Goal: Find contact information: Obtain details needed to contact an individual or organization

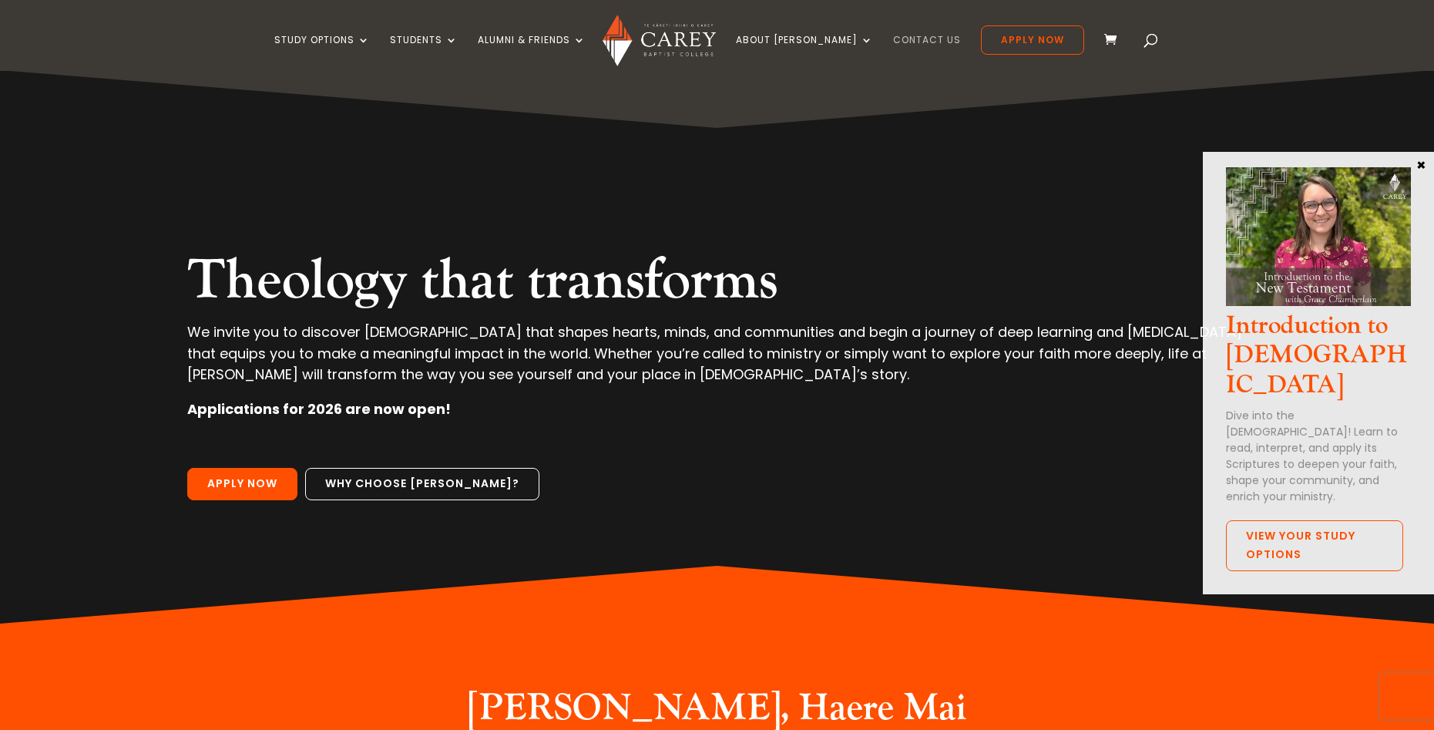
click at [902, 38] on link "Contact Us" at bounding box center [927, 53] width 68 height 36
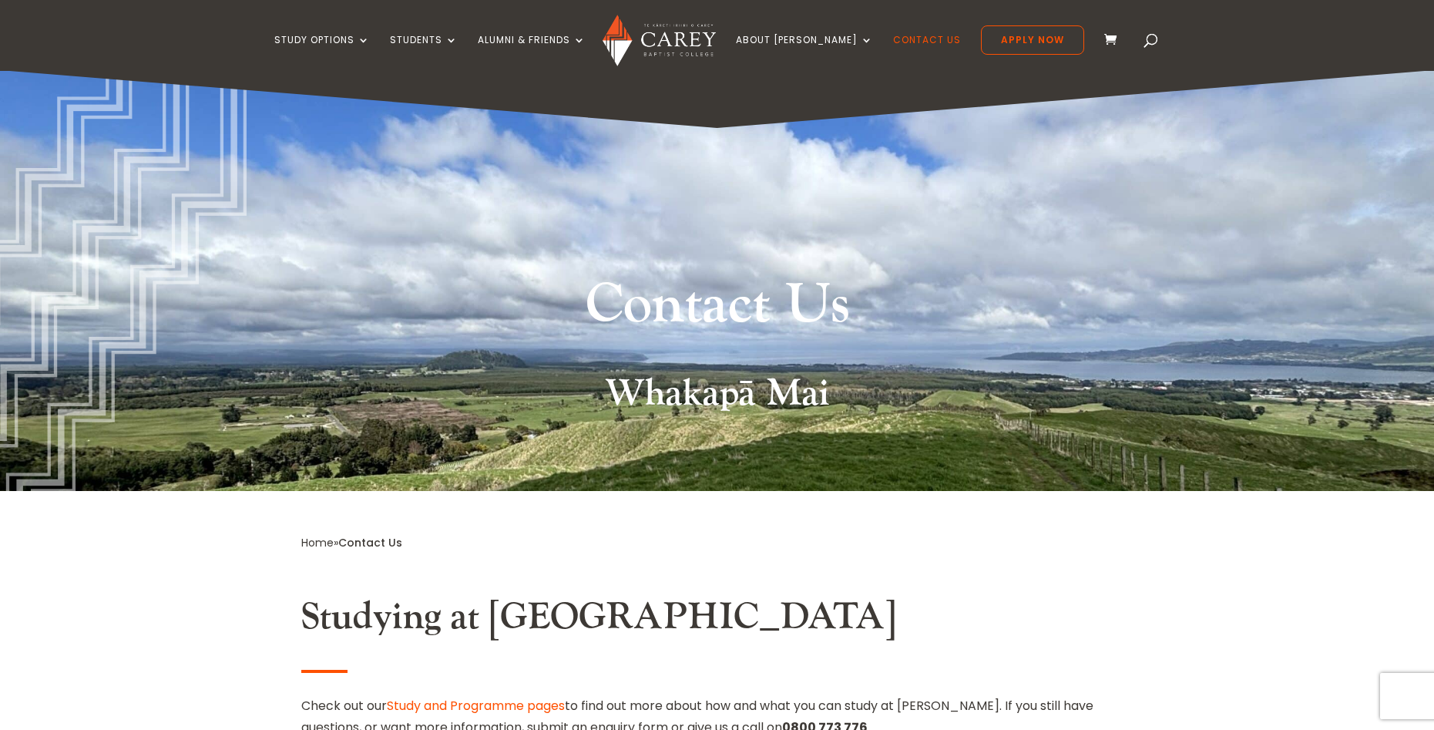
click at [707, 33] on img at bounding box center [659, 41] width 113 height 52
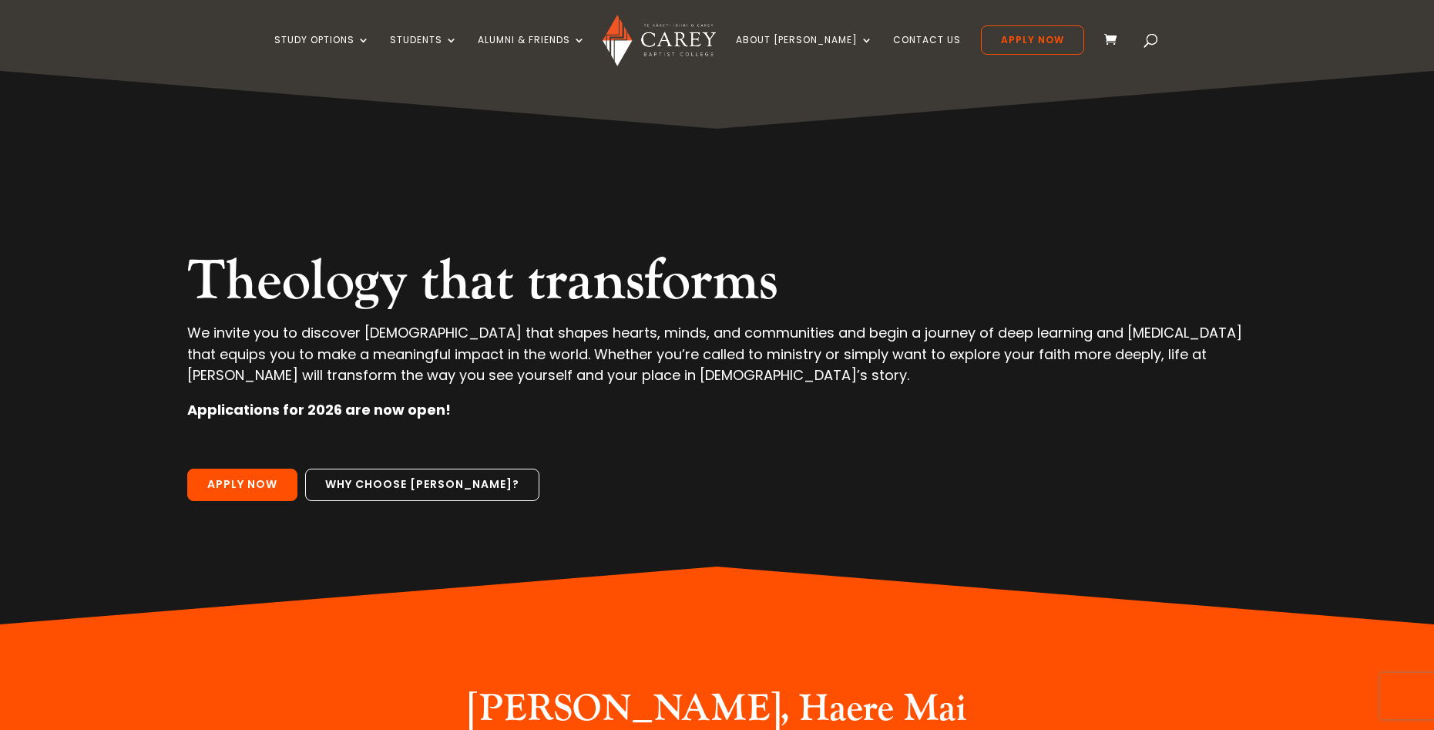
click at [716, 40] on img at bounding box center [659, 41] width 113 height 52
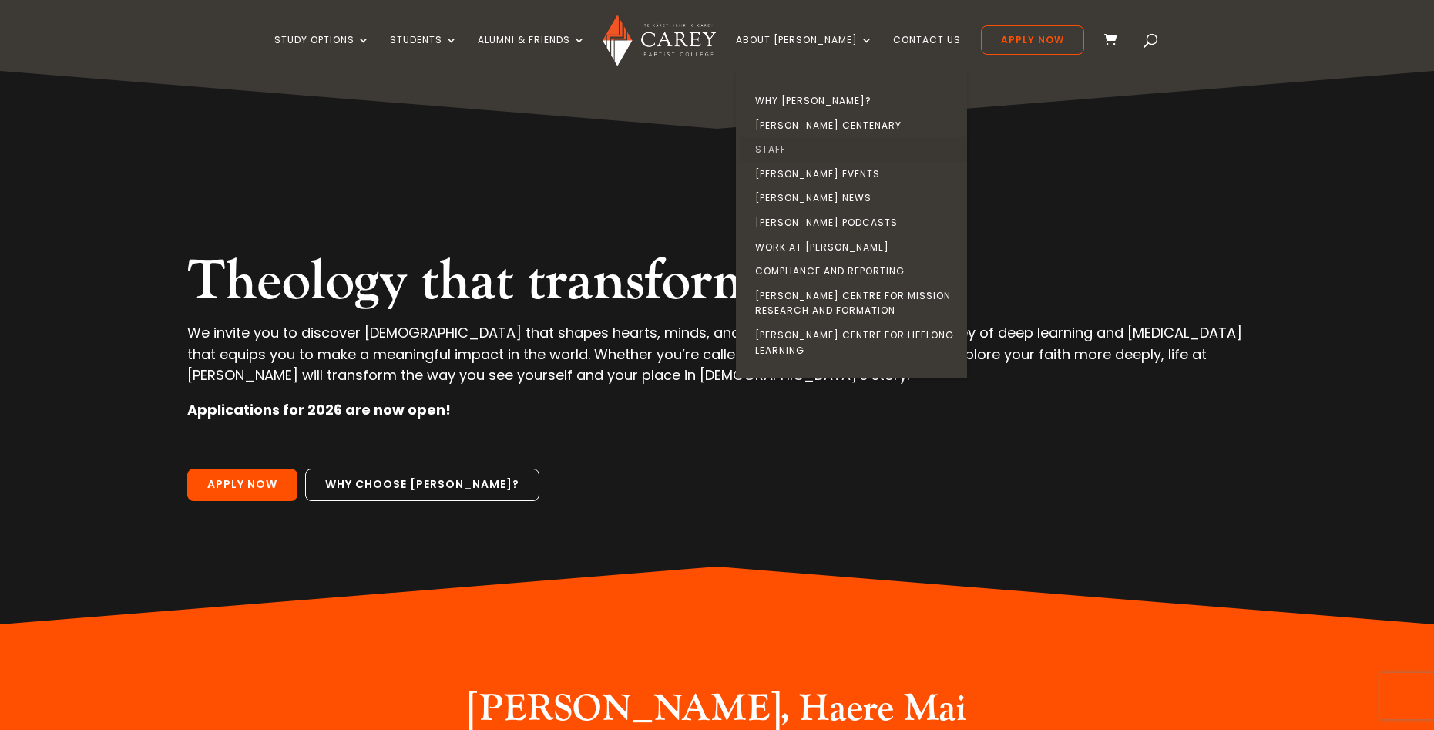
click at [799, 147] on link "Staff" at bounding box center [855, 149] width 231 height 25
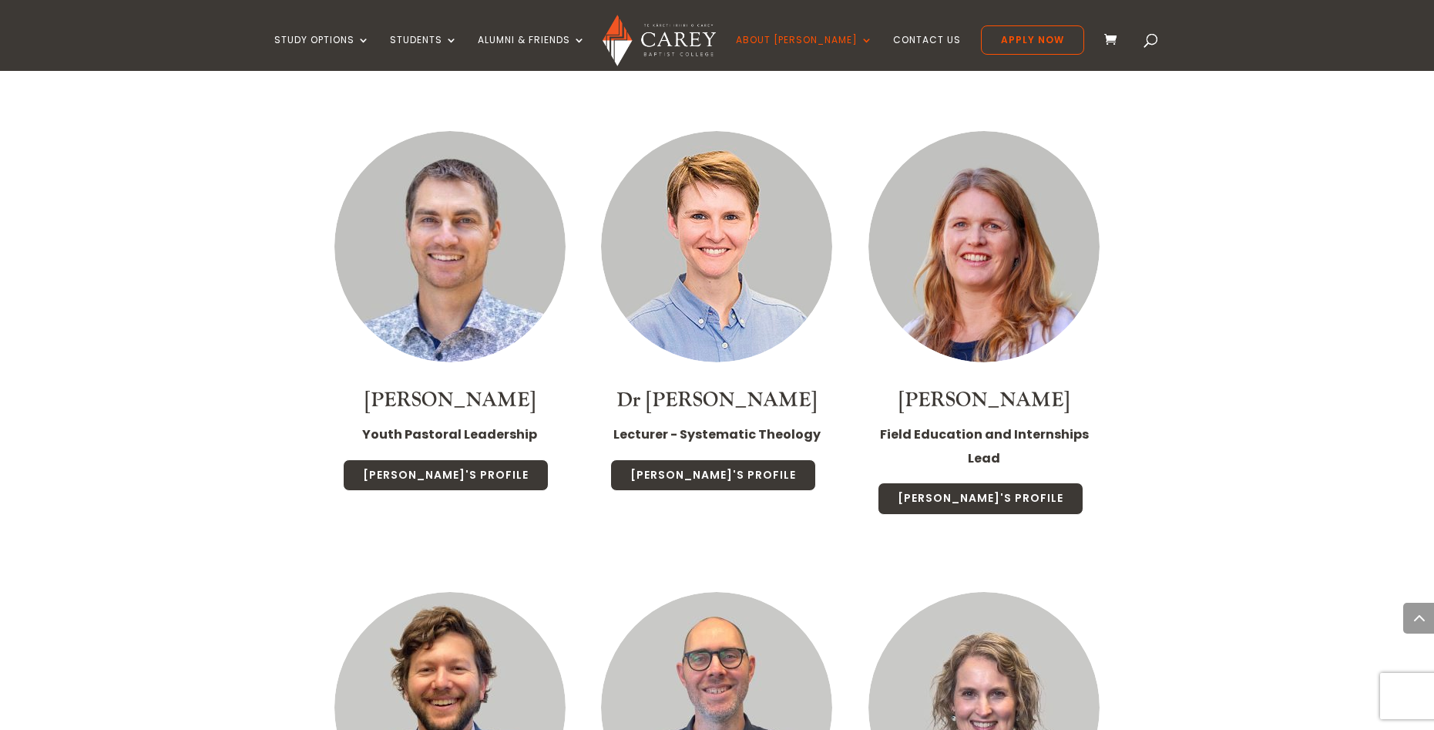
scroll to position [2620, 0]
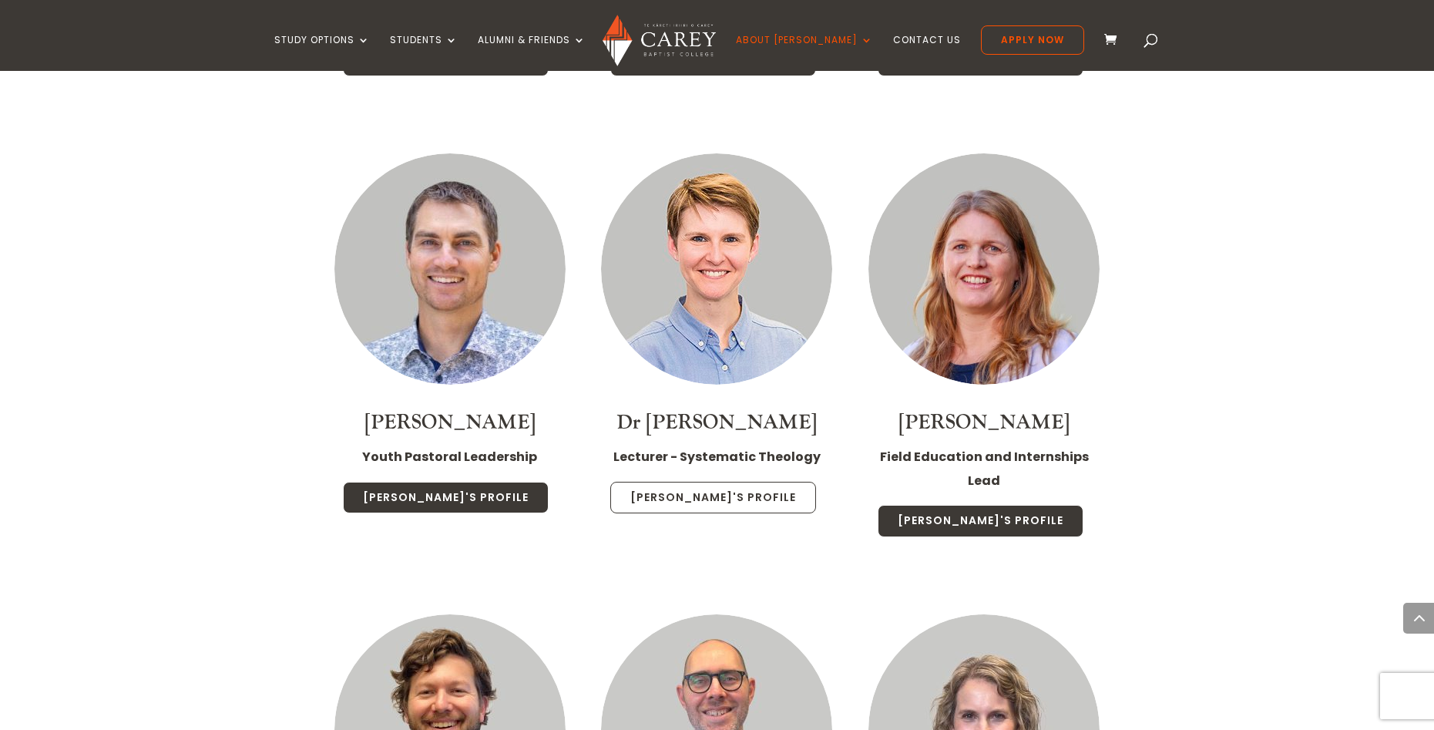
click at [717, 482] on link "[PERSON_NAME]'s Profile" at bounding box center [713, 498] width 206 height 32
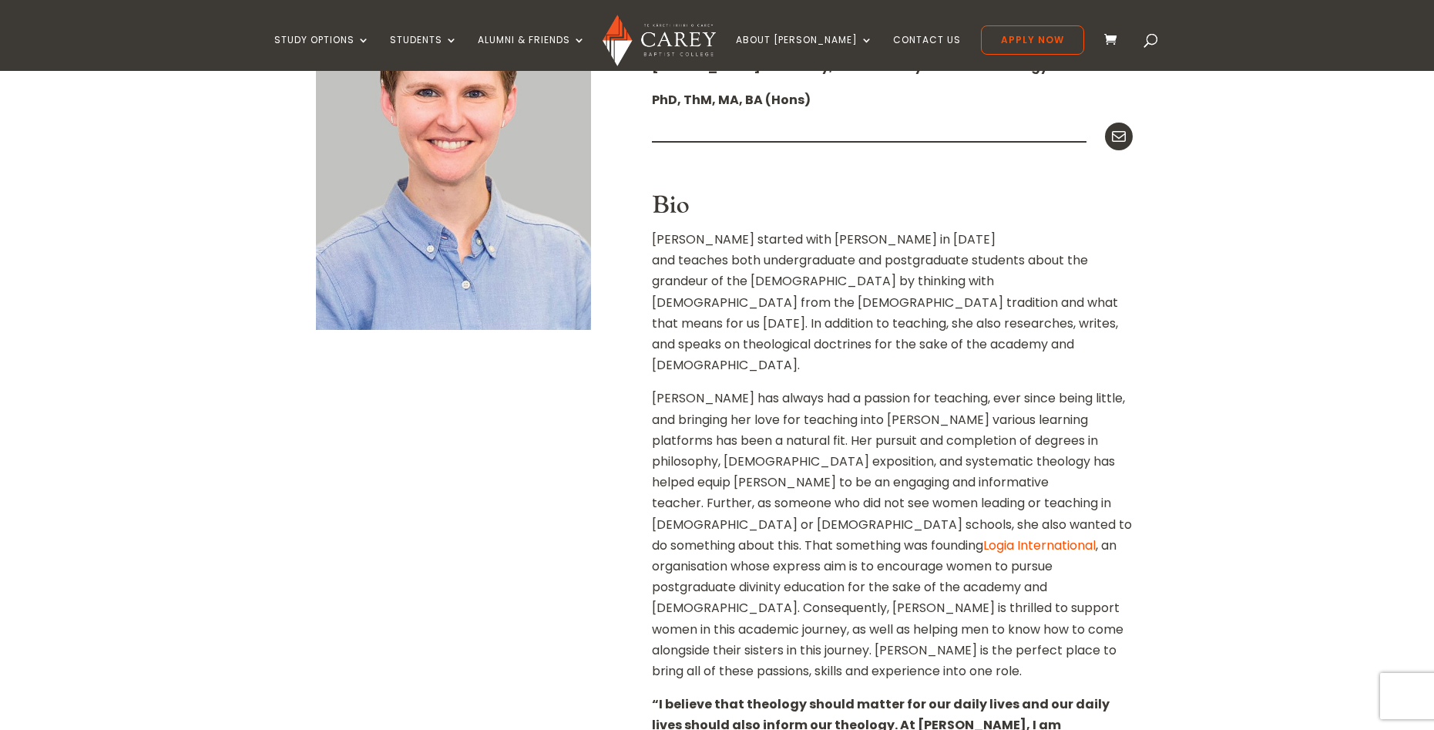
scroll to position [240, 0]
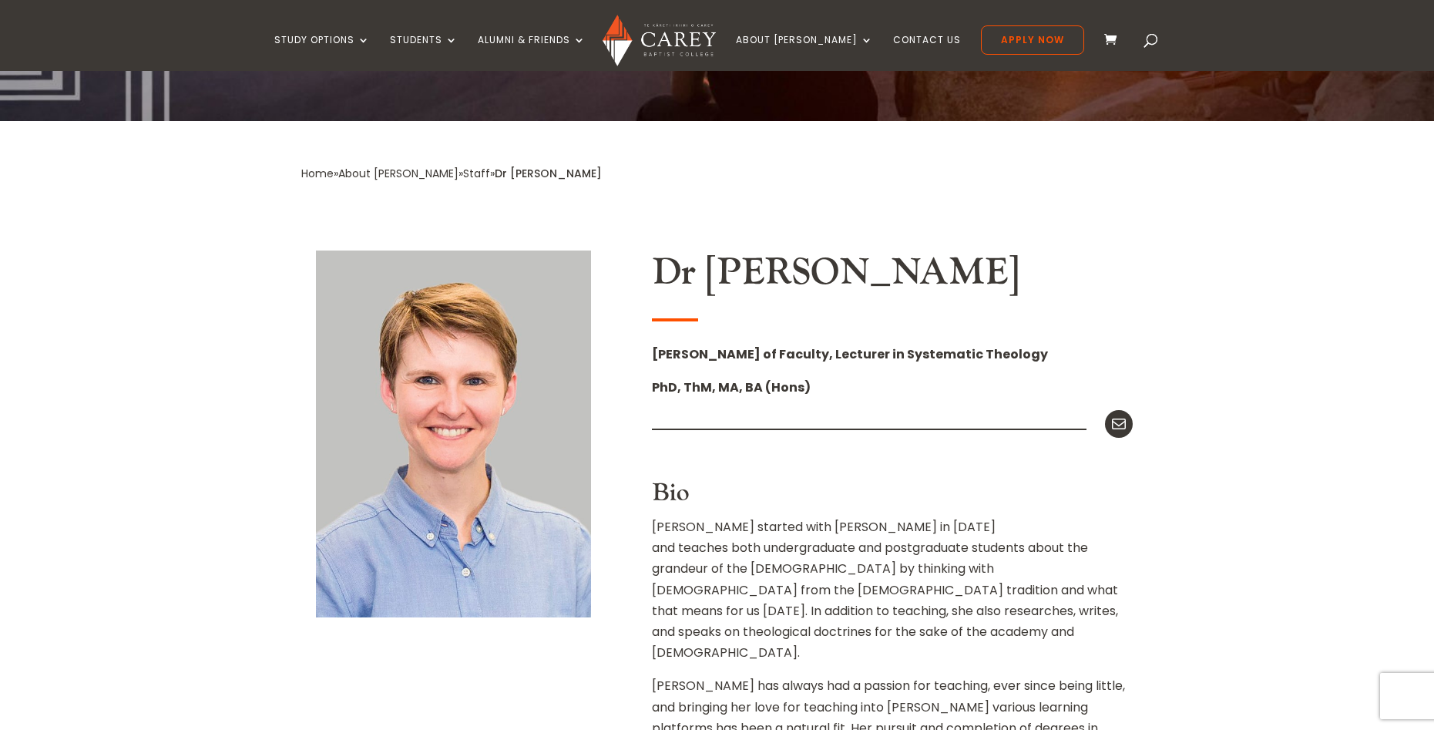
click at [413, 332] on img at bounding box center [453, 433] width 275 height 367
click at [748, 389] on strong "PhD, ThM, MA, BA (Hons)" at bounding box center [731, 387] width 159 height 18
click at [1121, 421] on icon at bounding box center [1119, 424] width 20 height 20
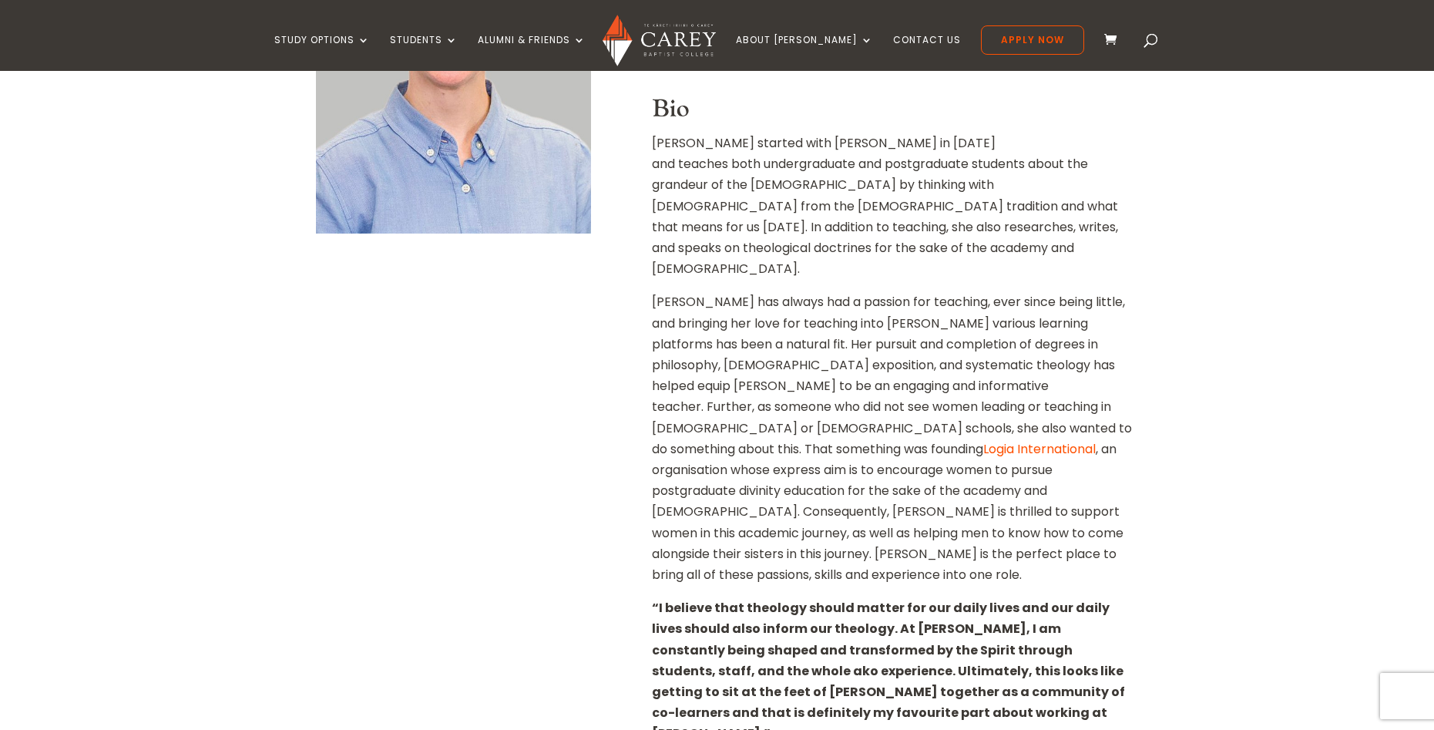
scroll to position [626, 0]
click at [1094, 438] on link "Logia International" at bounding box center [1039, 447] width 113 height 18
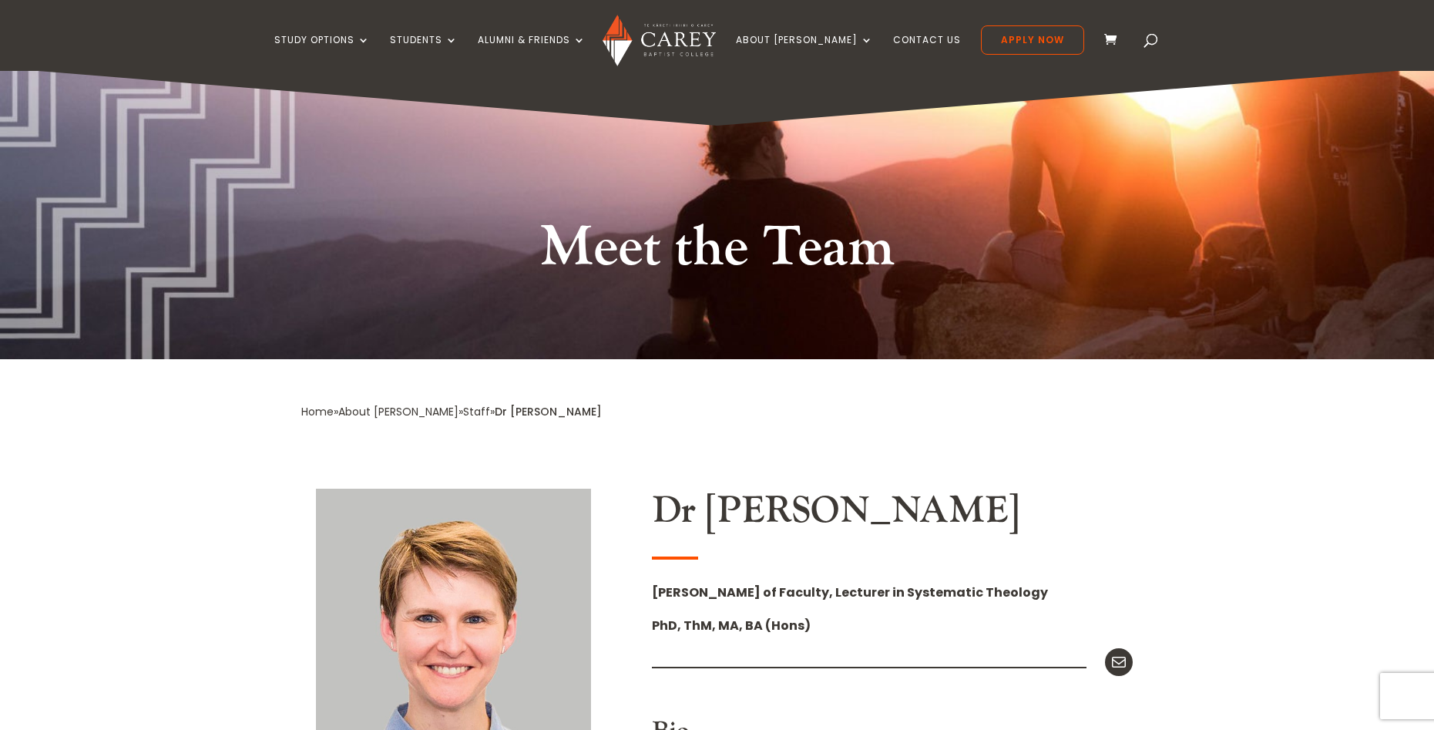
scroll to position [0, 0]
